Goal: Task Accomplishment & Management: Use online tool/utility

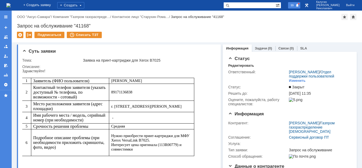
click at [299, 7] on span at bounding box center [298, 5] width 4 height 4
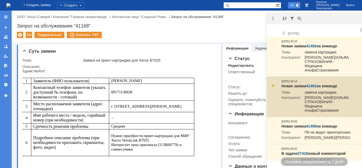
scroll to position [54, 0]
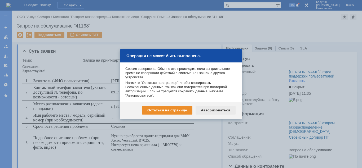
click at [205, 110] on div "Авторизоваться" at bounding box center [216, 110] width 40 height 8
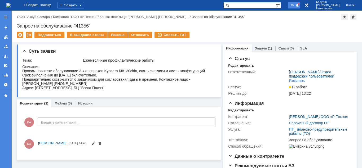
click at [299, 5] on span at bounding box center [298, 5] width 4 height 4
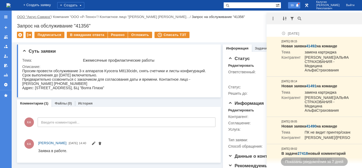
click at [37, 18] on link "ООО "Аксус-Самара"" at bounding box center [34, 17] width 34 height 4
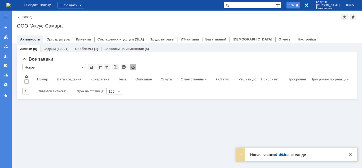
click at [295, 4] on span "100" at bounding box center [292, 5] width 8 height 4
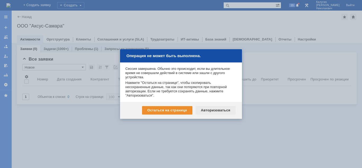
click at [204, 112] on div "Авторизоваться" at bounding box center [216, 110] width 40 height 8
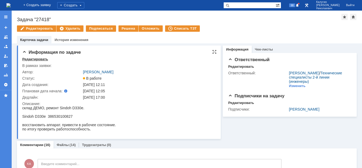
click at [36, 59] on div "Редактировать" at bounding box center [35, 59] width 26 height 4
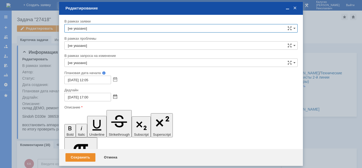
click at [115, 97] on span at bounding box center [115, 97] width 4 height 4
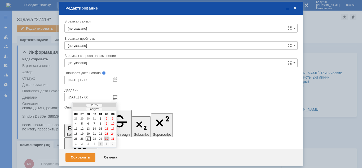
drag, startPoint x: 99, startPoint y: 144, endPoint x: 31, endPoint y: 29, distance: 133.4
click at [99, 144] on div "5" at bounding box center [100, 144] width 5 height 5
type input "05.09.2025 17:00"
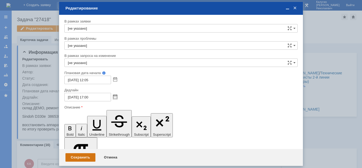
click at [80, 158] on div "Сохранить" at bounding box center [80, 158] width 30 height 8
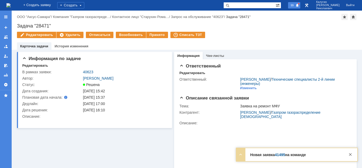
click at [295, 7] on span "99" at bounding box center [292, 5] width 6 height 4
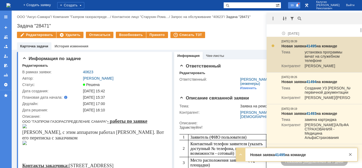
click at [311, 46] on link "41495" at bounding box center [311, 46] width 10 height 4
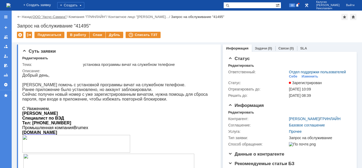
click at [53, 19] on link "ООО "Аксус-Самара"" at bounding box center [50, 17] width 34 height 4
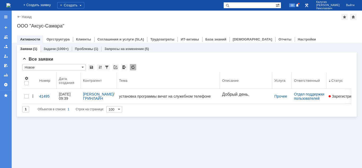
drag, startPoint x: 134, startPoint y: 79, endPoint x: 212, endPoint y: 78, distance: 78.5
click at [212, 78] on body "Идет загрузка, пожалуйста, подождите. На домашнюю + Создать заявку Создать 98 К…" at bounding box center [181, 84] width 362 height 168
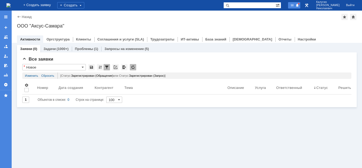
click at [299, 6] on span at bounding box center [298, 5] width 4 height 4
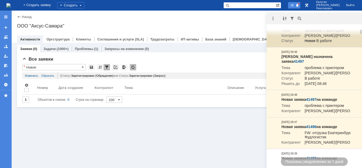
scroll to position [54, 0]
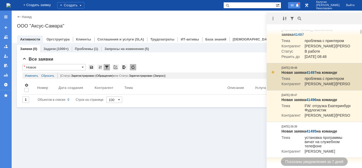
click at [313, 75] on link "41497" at bounding box center [311, 73] width 10 height 4
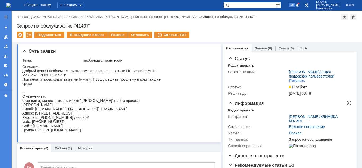
click at [238, 112] on div "Редактировать" at bounding box center [241, 110] width 26 height 4
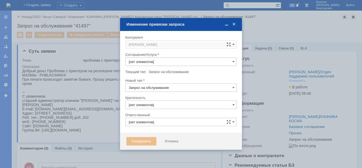
type input "3. Низкая"
type input "Прочее"
type input "[не указано]"
type input "[PERSON_NAME]"
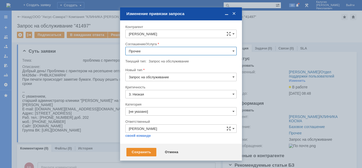
click at [145, 51] on input "Прочее" at bounding box center [180, 51] width 111 height 8
click at [163, 95] on div "ПТ_ ремонтно-восстановительные работы (РВР)" at bounding box center [181, 93] width 111 height 8
type input "ПТ_ ремонтно-восстановительные работы (РВР)"
click at [141, 151] on div "Сохранить" at bounding box center [141, 152] width 30 height 8
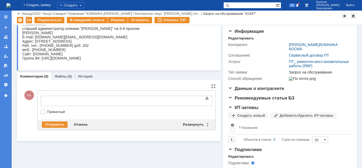
scroll to position [0, 0]
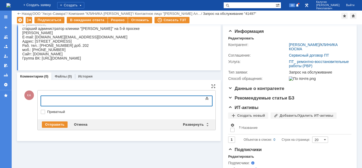
click at [54, 101] on div at bounding box center [83, 100] width 75 height 4
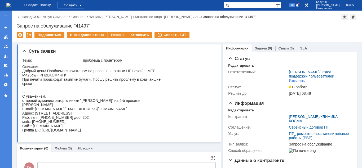
click at [257, 46] on link "Задачи" at bounding box center [261, 48] width 12 height 4
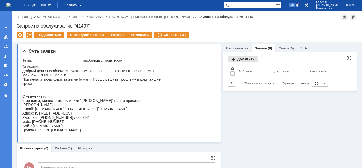
click at [245, 60] on div "Добавить" at bounding box center [243, 59] width 30 height 6
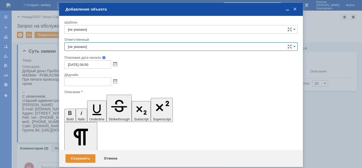
click at [148, 47] on input "[не указано]" at bounding box center [180, 46] width 233 height 8
drag, startPoint x: 124, startPoint y: 83, endPoint x: 153, endPoint y: 86, distance: 29.5
click at [124, 83] on span "Кубышкин Александр Анатольевич" at bounding box center [181, 85] width 226 height 4
type input "Кубышкин Александр Анатольевич"
click at [116, 82] on span at bounding box center [115, 82] width 4 height 4
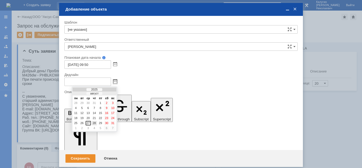
click at [95, 123] on div "28" at bounding box center [94, 123] width 5 height 5
type input "28.08.2025 09:50"
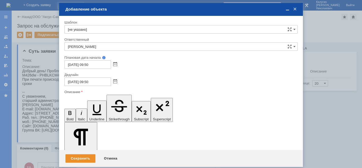
drag, startPoint x: 84, startPoint y: 1428, endPoint x: 95, endPoint y: 1436, distance: 13.0
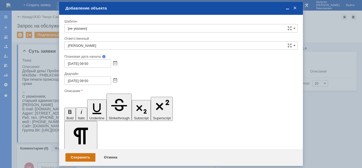
click at [78, 159] on div "Сохранить" at bounding box center [80, 158] width 30 height 8
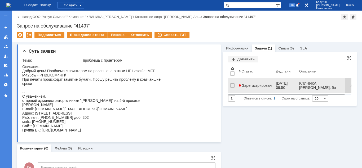
click at [244, 85] on span "Зарегистрирован" at bounding box center [255, 86] width 33 height 4
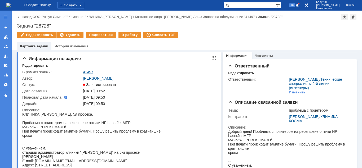
click at [85, 71] on link "41497" at bounding box center [88, 72] width 10 height 4
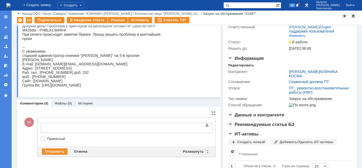
click at [50, 127] on div at bounding box center [83, 127] width 75 height 4
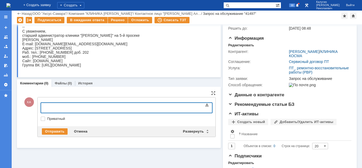
scroll to position [54, 0]
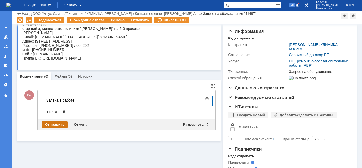
click at [50, 125] on div "Отправить" at bounding box center [55, 125] width 26 height 6
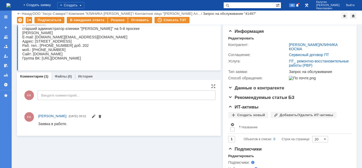
scroll to position [0, 0]
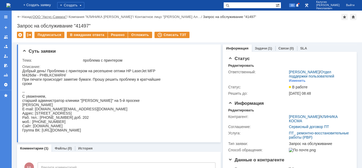
click at [45, 16] on link "ООО "Аксус-Самара"" at bounding box center [50, 17] width 34 height 4
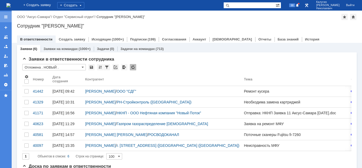
click at [6, 16] on div at bounding box center [6, 17] width 4 height 4
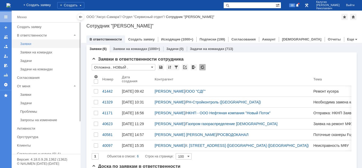
click at [25, 44] on div "Заявки" at bounding box center [48, 44] width 57 height 4
click at [80, 18] on div at bounding box center [80, 17] width 4 height 4
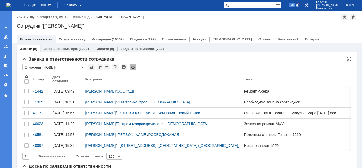
click at [59, 67] on input "Отложена . НОВЫЙ ." at bounding box center [54, 67] width 64 height 6
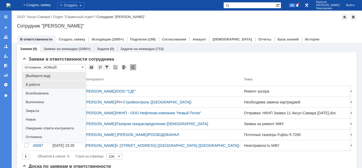
click at [38, 86] on span "В работе" at bounding box center [54, 85] width 57 height 4
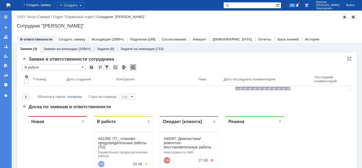
type input "В работе"
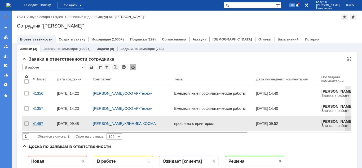
click at [35, 122] on div "41497" at bounding box center [43, 124] width 20 height 4
